Goal: Transaction & Acquisition: Subscribe to service/newsletter

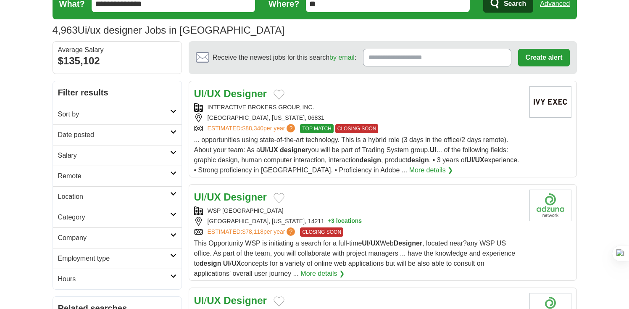
scroll to position [39, 0]
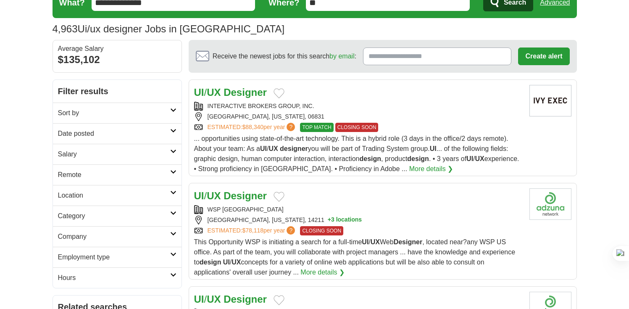
click at [89, 156] on h2 "Salary" at bounding box center [114, 154] width 112 height 10
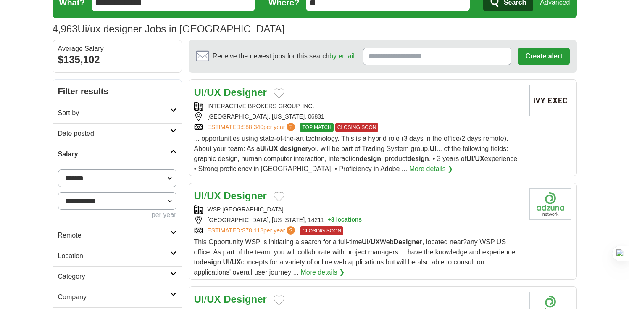
click at [94, 150] on h2 "Salary" at bounding box center [114, 154] width 112 height 10
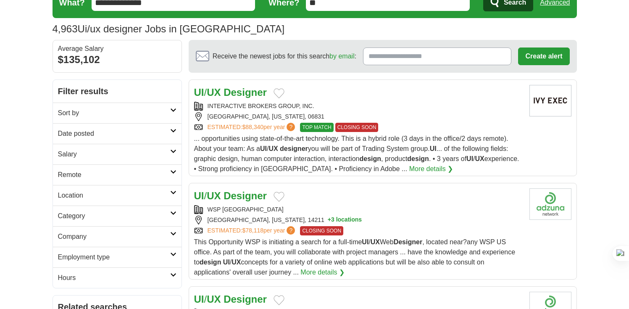
click at [74, 135] on h2 "Date posted" at bounding box center [114, 134] width 112 height 10
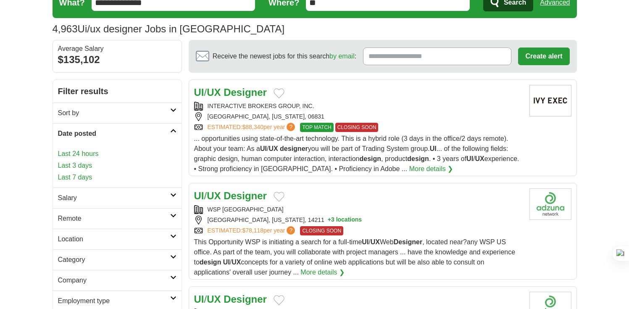
click at [79, 151] on link "Last 24 hours" at bounding box center [117, 154] width 119 height 10
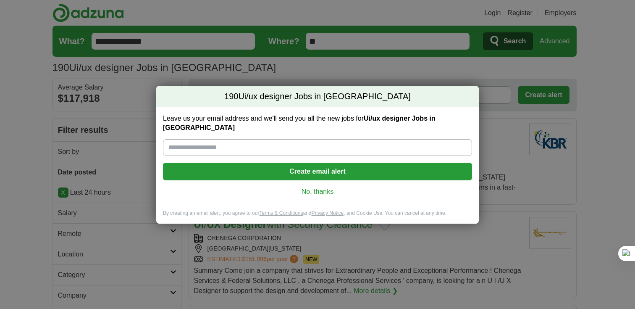
click at [318, 187] on link "No, thanks" at bounding box center [318, 191] width 296 height 9
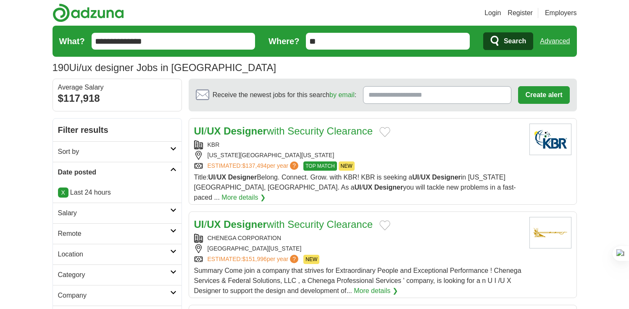
click at [520, 13] on link "Register" at bounding box center [520, 13] width 25 height 10
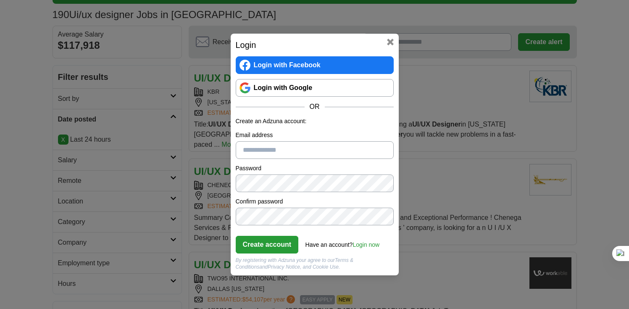
scroll to position [96, 0]
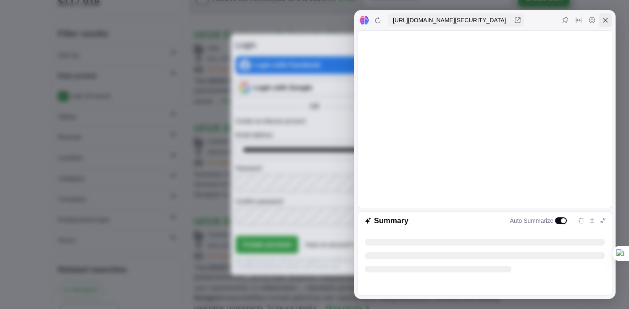
type input "**********"
click at [608, 22] on icon at bounding box center [605, 20] width 7 height 7
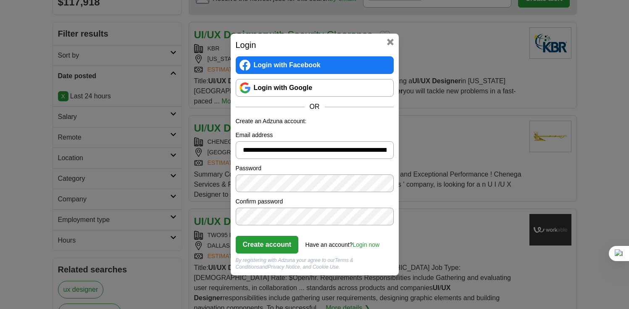
click at [125, 52] on div "**********" at bounding box center [314, 154] width 629 height 309
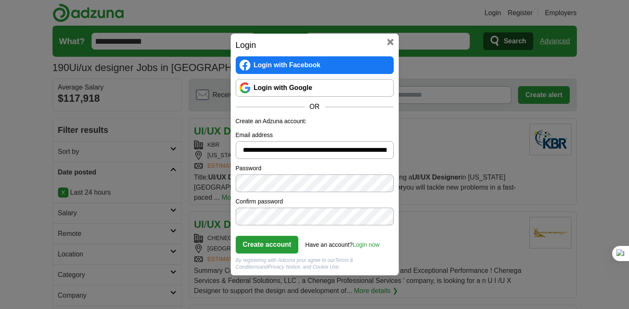
click at [391, 39] on button at bounding box center [390, 42] width 7 height 7
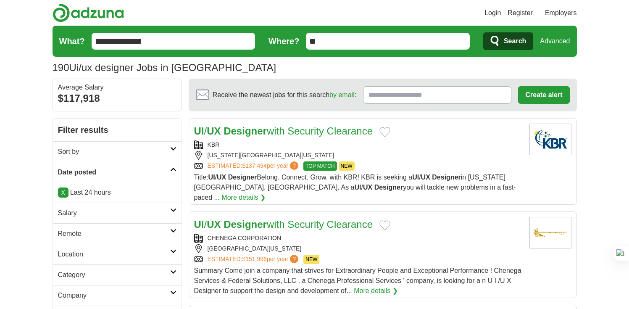
click at [525, 14] on link "Register" at bounding box center [520, 13] width 25 height 10
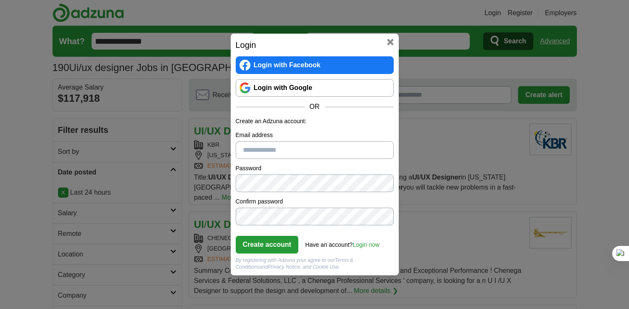
click at [287, 85] on link "Login with Google" at bounding box center [315, 88] width 158 height 18
click at [264, 85] on link "Login with Google" at bounding box center [315, 88] width 158 height 18
